Goal: Navigation & Orientation: Find specific page/section

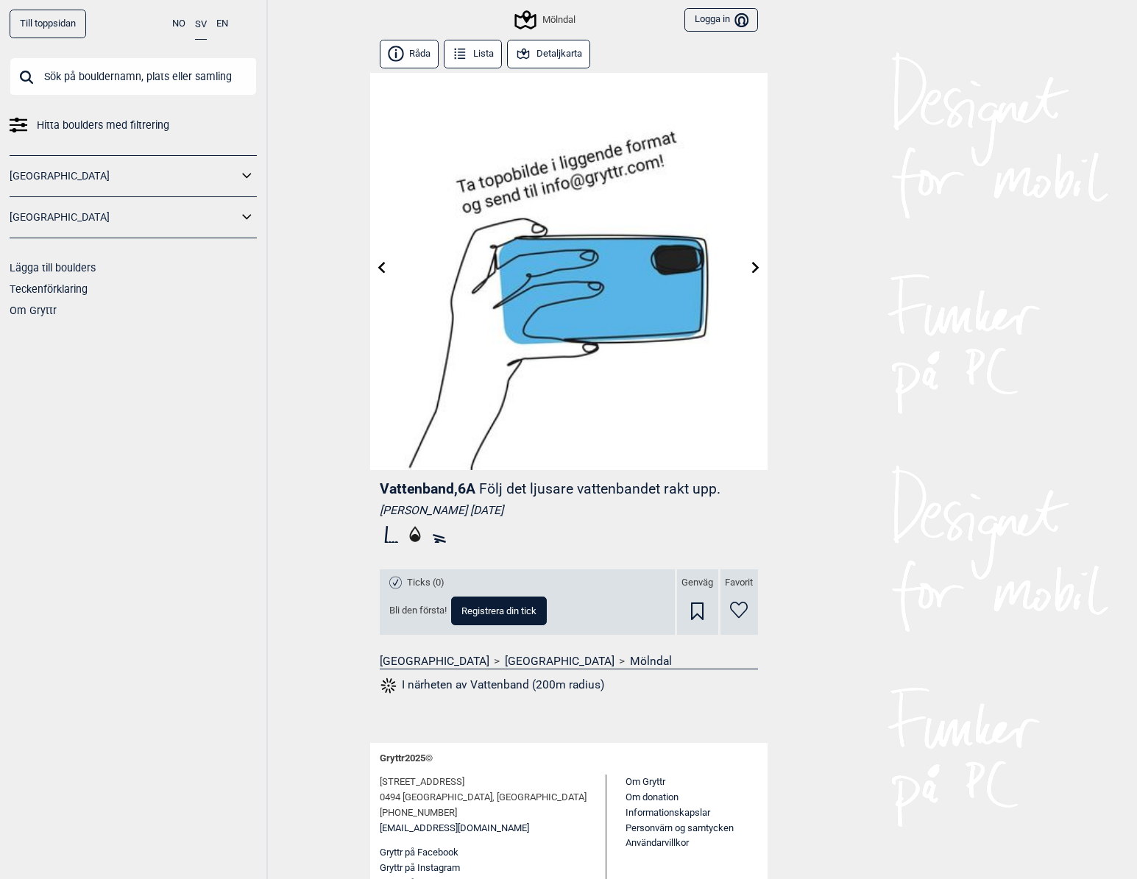
click at [26, 31] on link "Till toppsidan" at bounding box center [48, 24] width 77 height 29
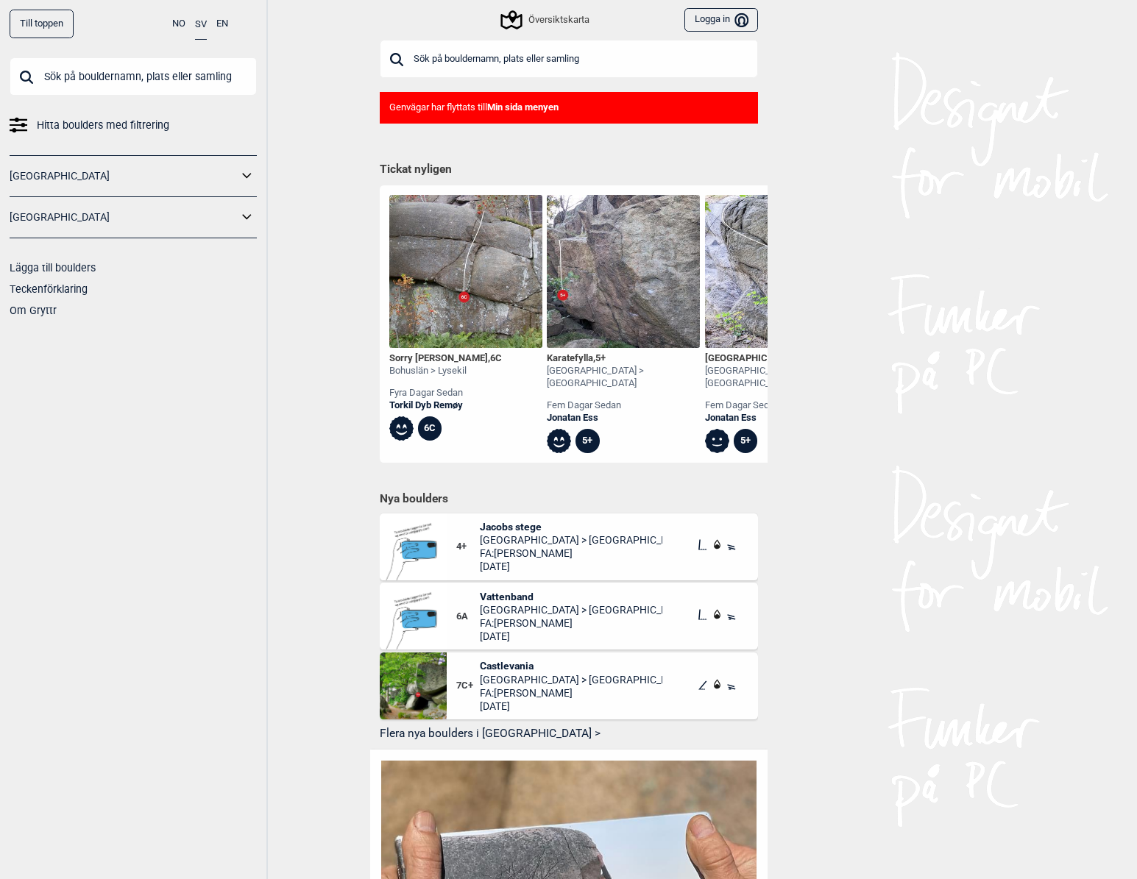
click at [246, 180] on icon at bounding box center [247, 176] width 19 height 21
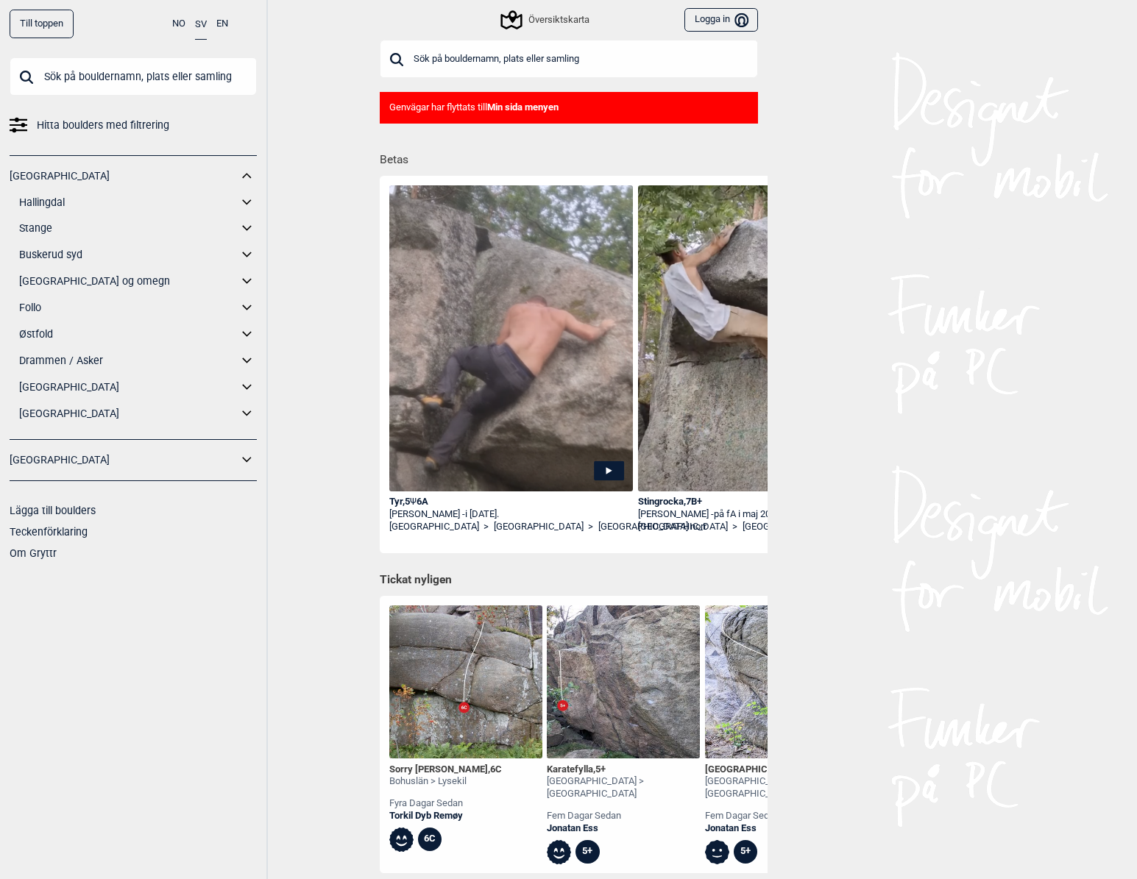
click at [44, 387] on link "[GEOGRAPHIC_DATA]" at bounding box center [128, 387] width 218 height 21
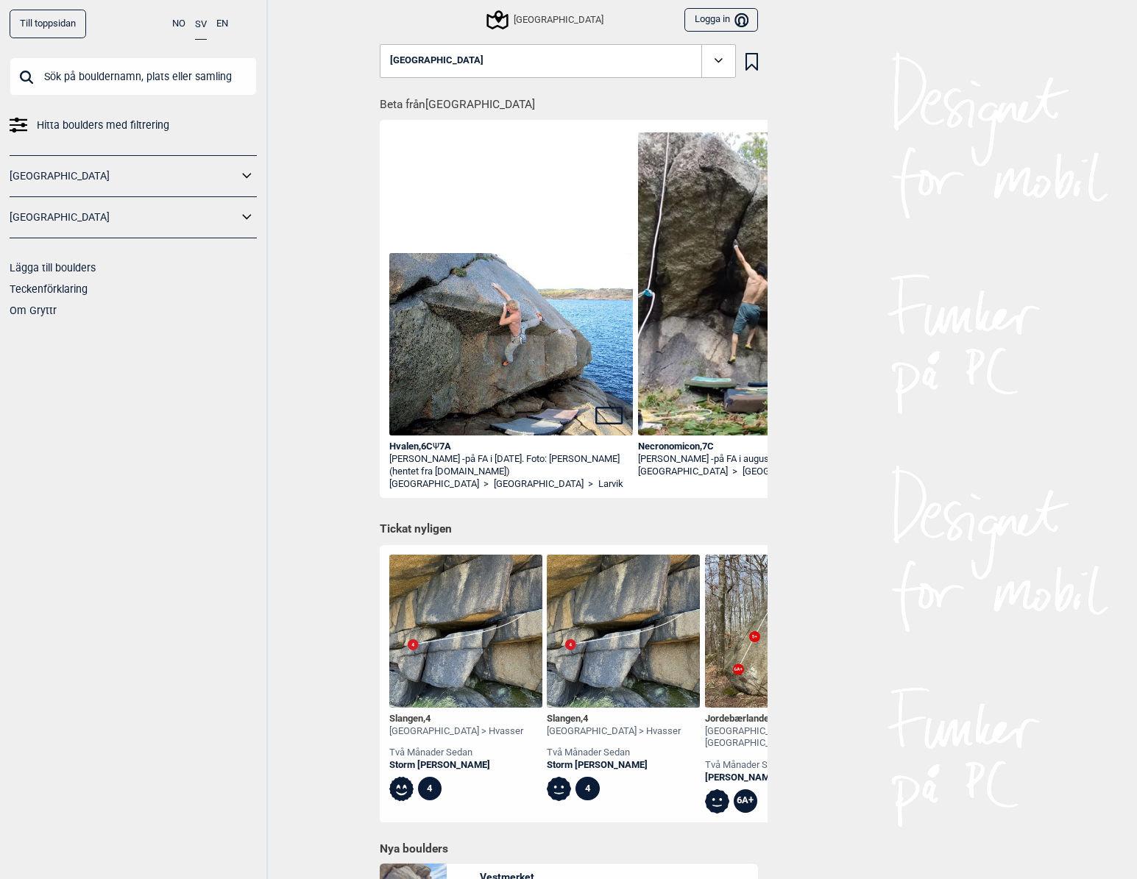
click at [40, 19] on link "Till toppsidan" at bounding box center [48, 24] width 77 height 29
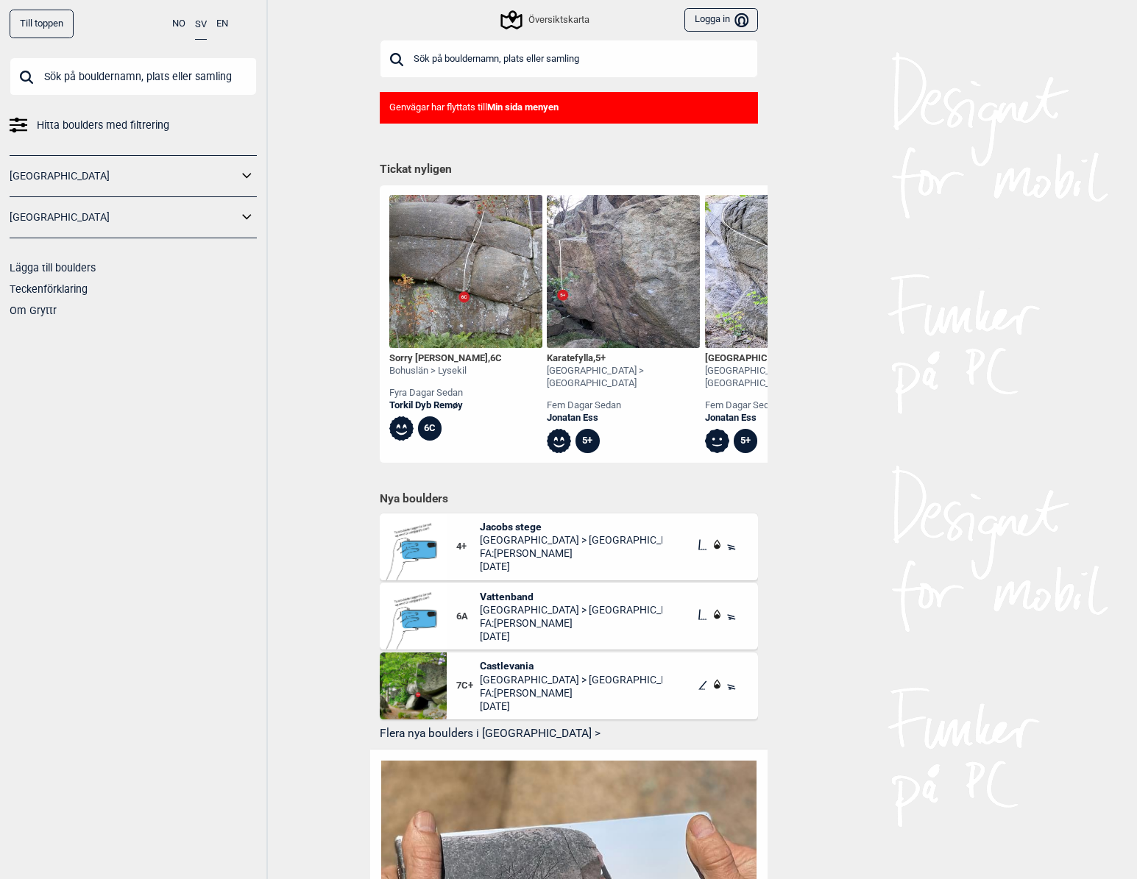
click at [246, 174] on icon at bounding box center [247, 176] width 19 height 21
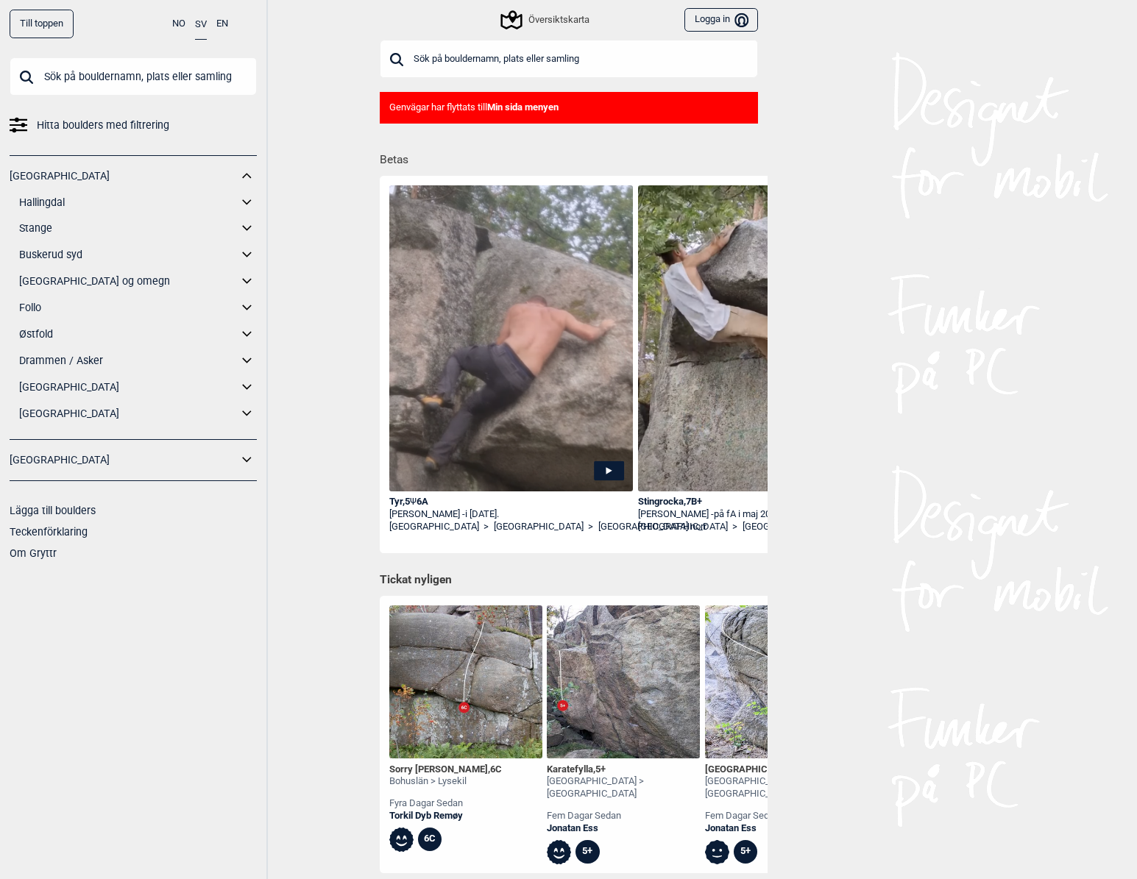
click at [46, 388] on link "[GEOGRAPHIC_DATA]" at bounding box center [128, 387] width 218 height 21
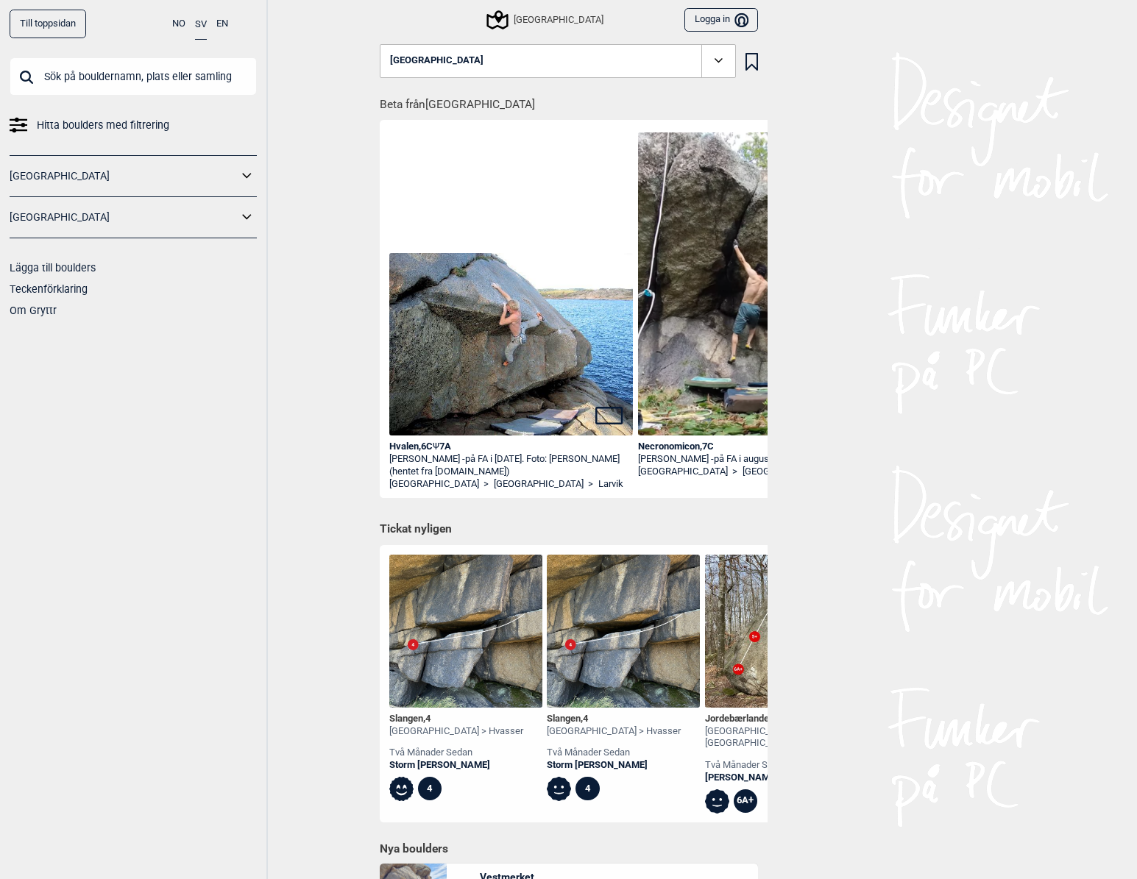
click at [42, 19] on link "Till toppsidan" at bounding box center [48, 24] width 77 height 29
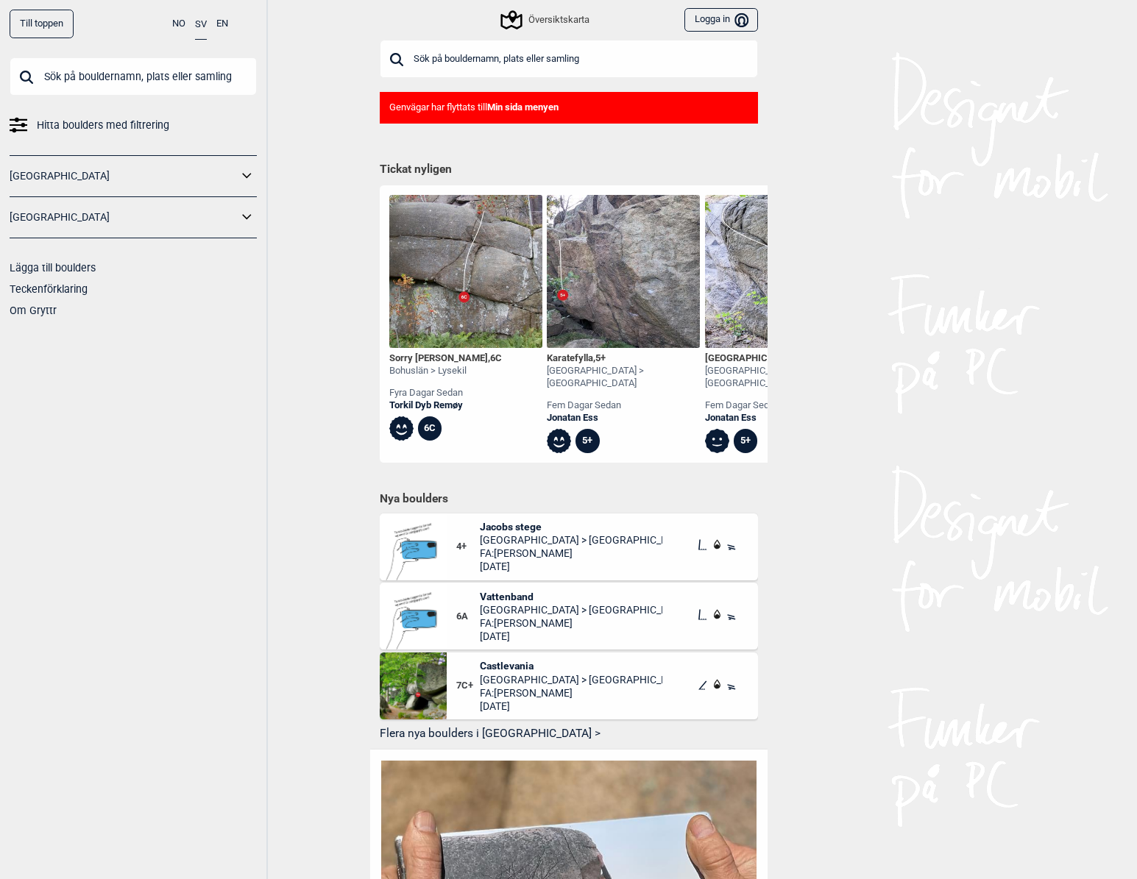
click at [250, 178] on icon at bounding box center [247, 176] width 19 height 21
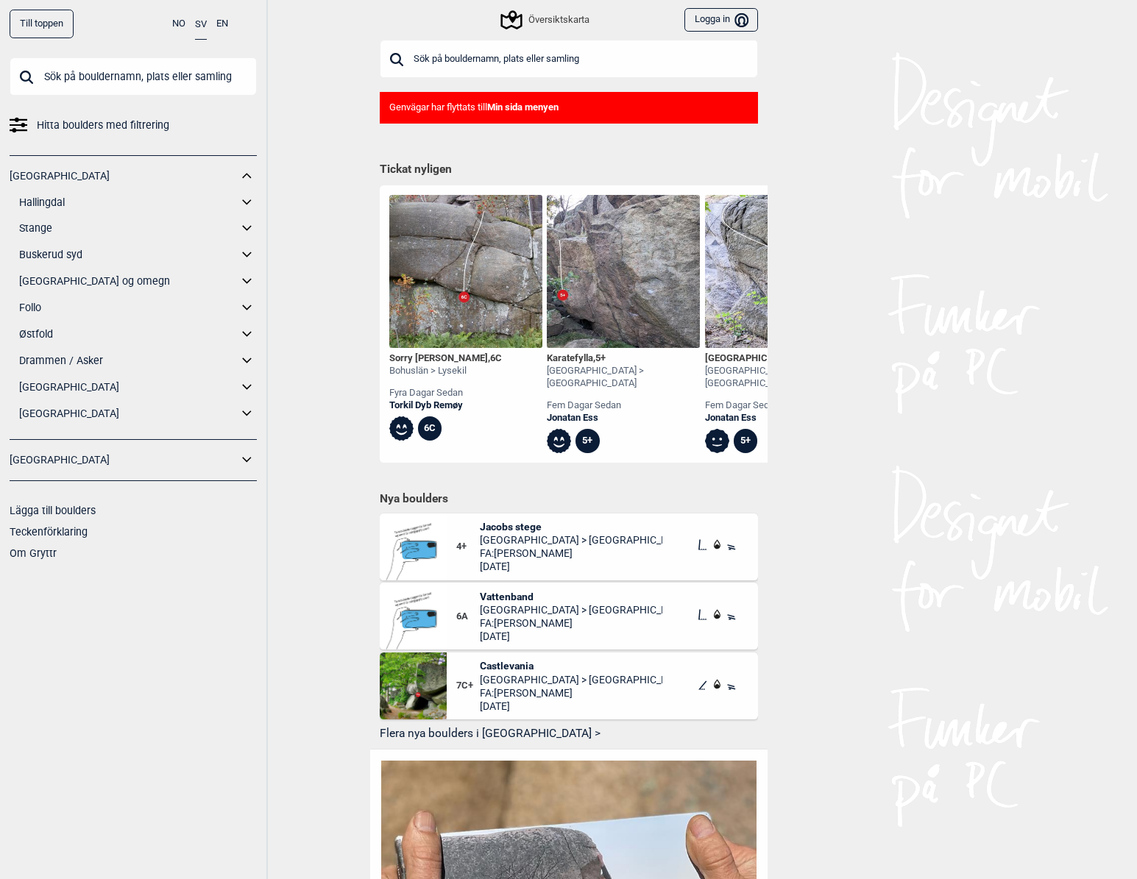
click at [46, 414] on link "[GEOGRAPHIC_DATA]" at bounding box center [128, 413] width 218 height 21
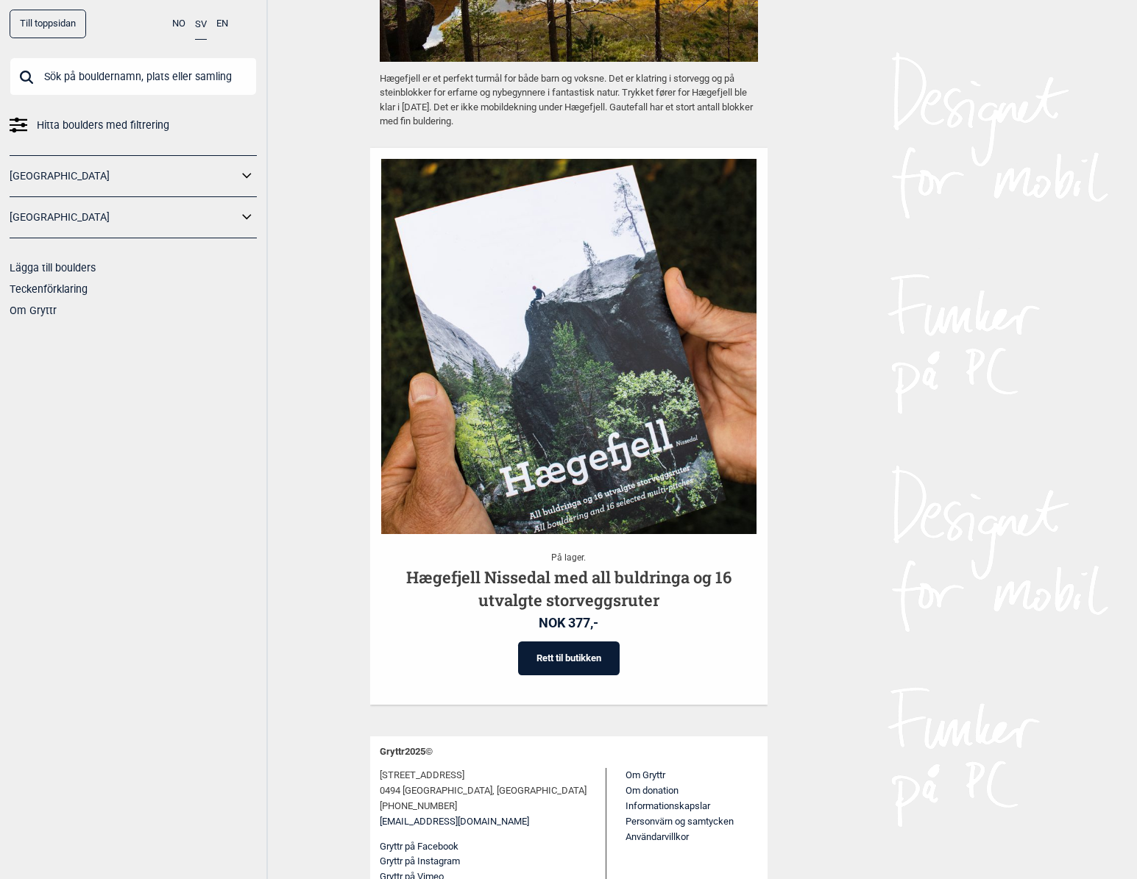
scroll to position [1552, 0]
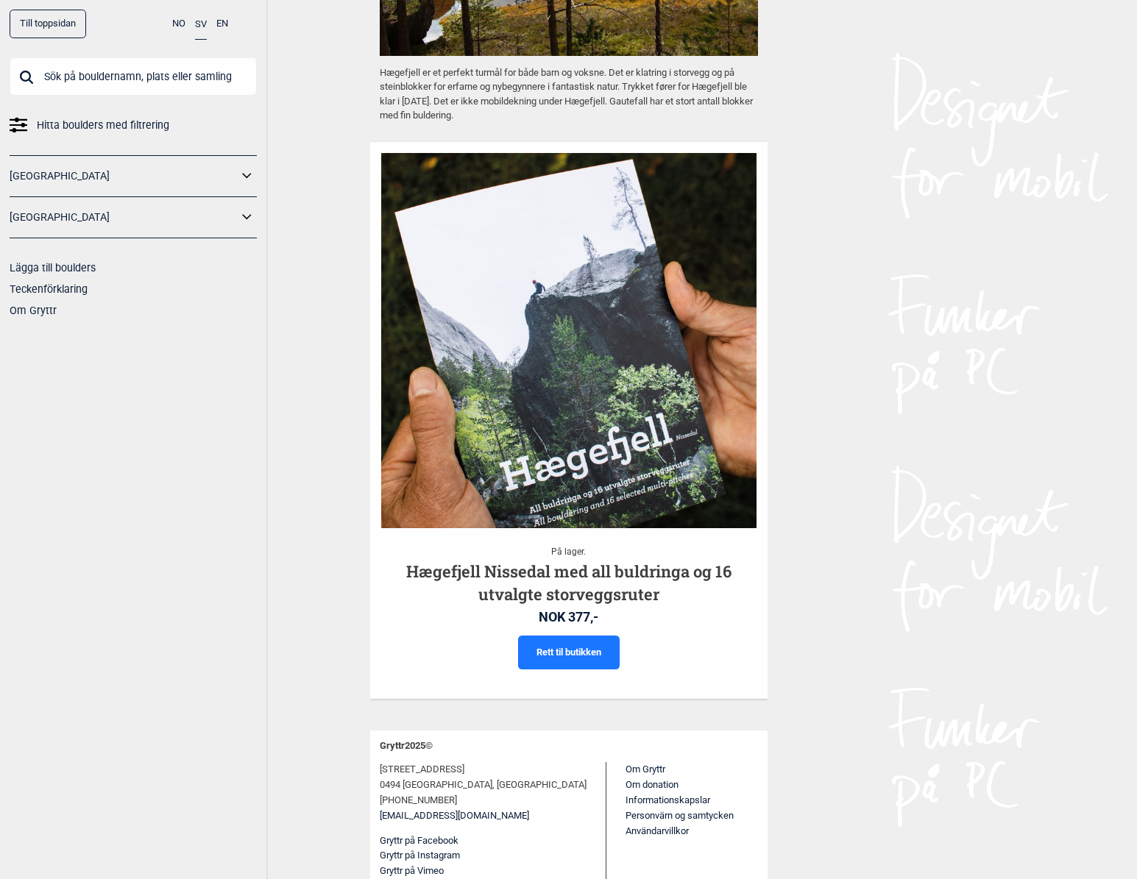
click at [605, 647] on link "Rett til butikken" at bounding box center [569, 653] width 102 height 35
